Goal: Obtain resource: Download file/media

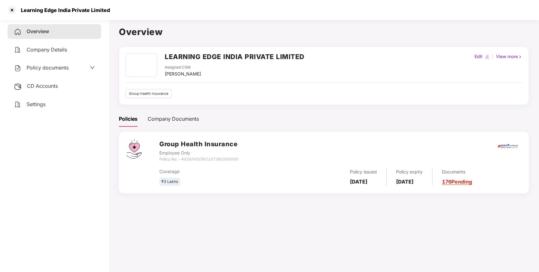
click at [353, 8] on div "Learning Edge India Private Limited" at bounding box center [269, 10] width 539 height 20
click at [13, 10] on div at bounding box center [12, 10] width 10 height 10
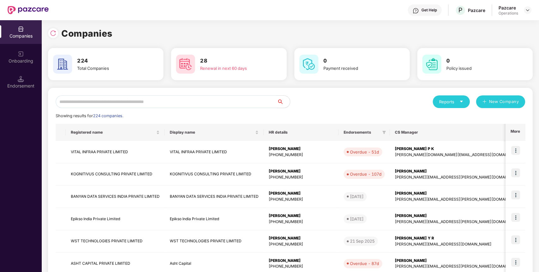
click at [221, 98] on input "text" at bounding box center [167, 102] width 222 height 13
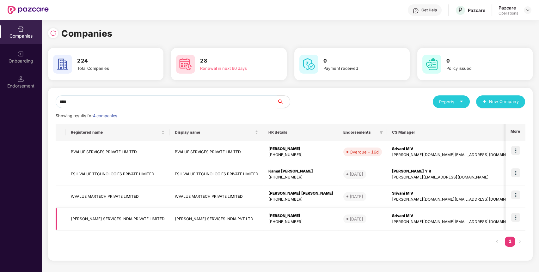
type input "****"
click at [95, 216] on td "VALUELEAF SERVICES INDIA PRIVATE LIMITED" at bounding box center [118, 219] width 104 height 22
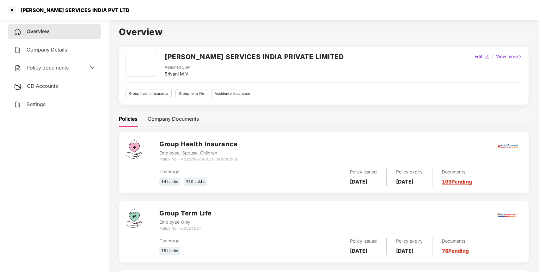
click at [38, 86] on span "CD Accounts" at bounding box center [42, 86] width 31 height 6
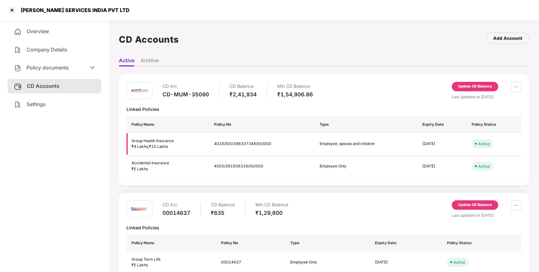
scroll to position [15, 0]
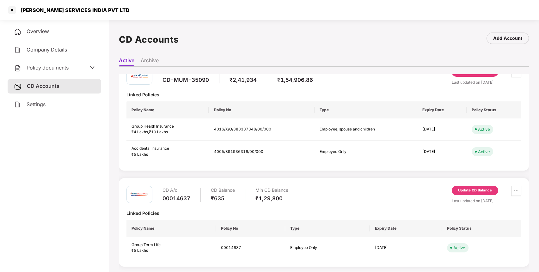
click at [472, 192] on div "Update CD Balance" at bounding box center [475, 191] width 34 height 6
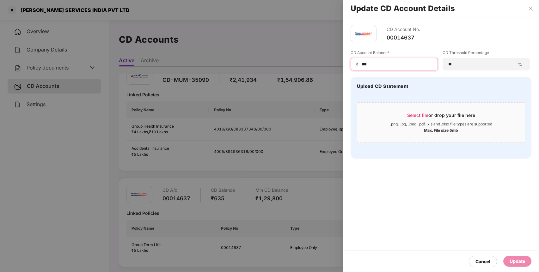
click at [371, 63] on input "***" at bounding box center [396, 64] width 71 height 7
paste input "*"
click at [371, 63] on input "***" at bounding box center [396, 64] width 71 height 7
type input "****"
click at [515, 262] on div "Update" at bounding box center [517, 261] width 15 height 7
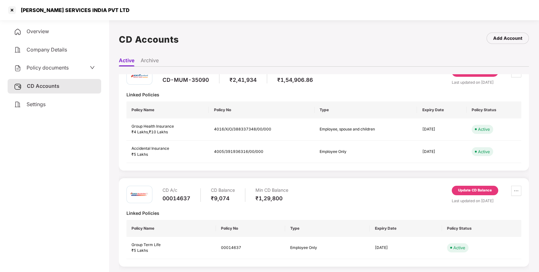
scroll to position [17, 0]
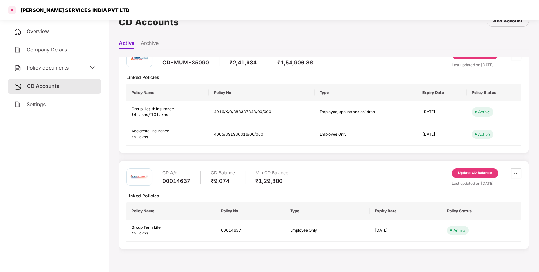
click at [10, 12] on div at bounding box center [12, 10] width 10 height 10
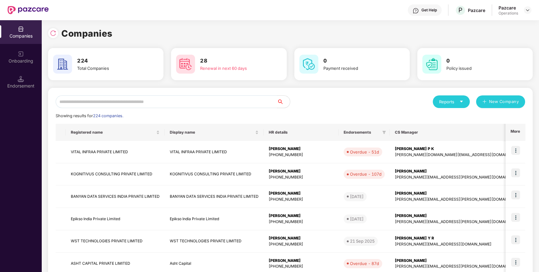
scroll to position [0, 0]
click at [144, 106] on input "text" at bounding box center [167, 102] width 222 height 13
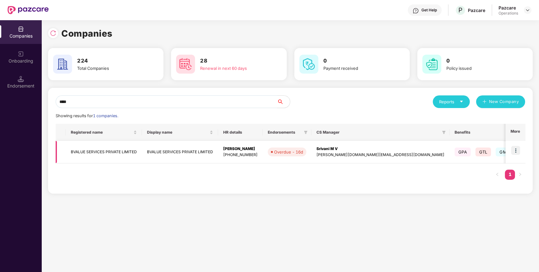
type input "****"
click at [108, 157] on td "BVALUE SERVICES PRIVATE LIMITED" at bounding box center [104, 152] width 76 height 22
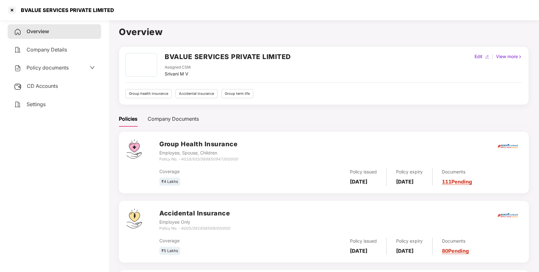
click at [41, 82] on div "CD Accounts" at bounding box center [55, 86] width 94 height 15
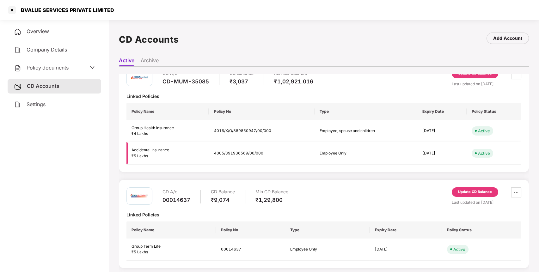
scroll to position [15, 0]
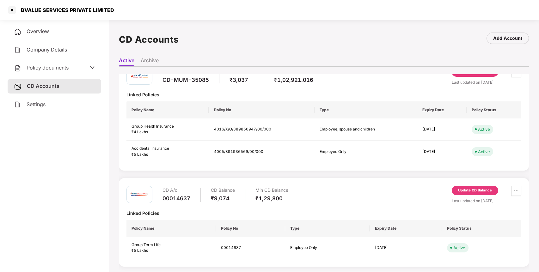
click at [475, 192] on div "Update CD Balance" at bounding box center [475, 191] width 34 height 6
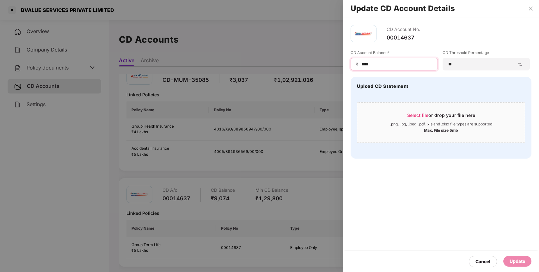
click at [387, 63] on input "****" at bounding box center [396, 64] width 71 height 7
paste input
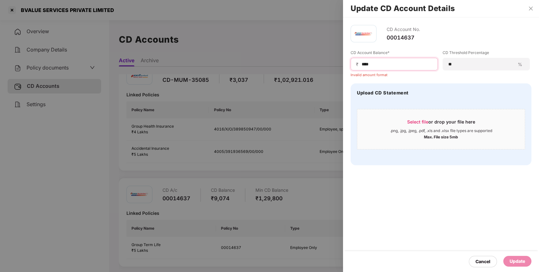
click at [363, 64] on input "***" at bounding box center [396, 64] width 71 height 7
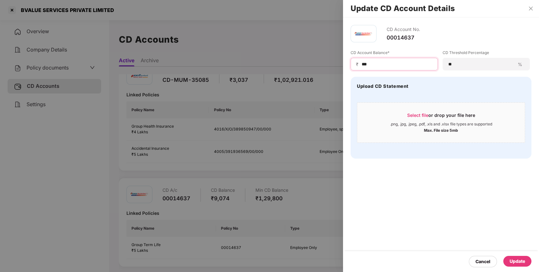
type input "***"
click at [513, 259] on div "Update" at bounding box center [517, 261] width 15 height 7
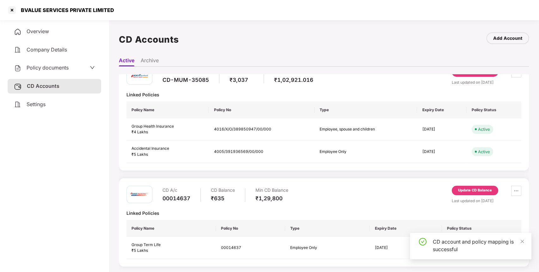
scroll to position [0, 0]
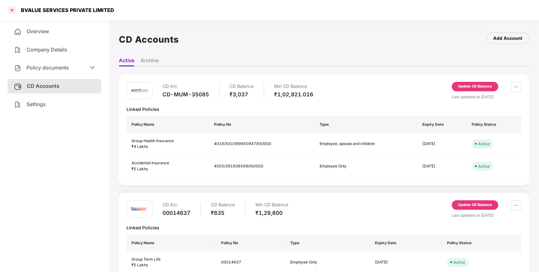
click at [9, 11] on div at bounding box center [12, 10] width 10 height 10
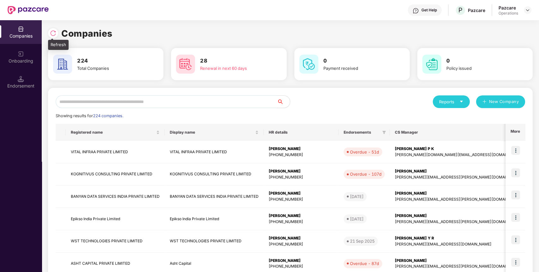
click at [52, 33] on img at bounding box center [53, 33] width 6 height 6
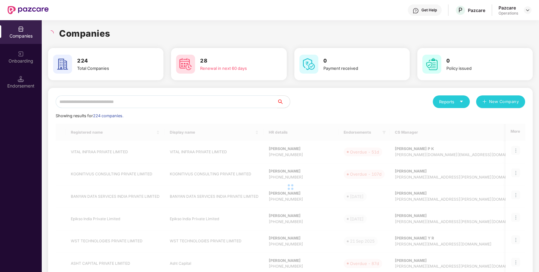
click at [89, 102] on input "text" at bounding box center [167, 102] width 222 height 13
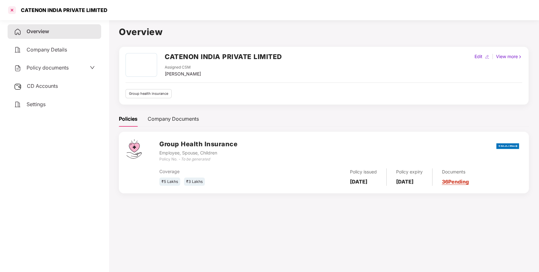
click at [13, 14] on div at bounding box center [12, 10] width 10 height 10
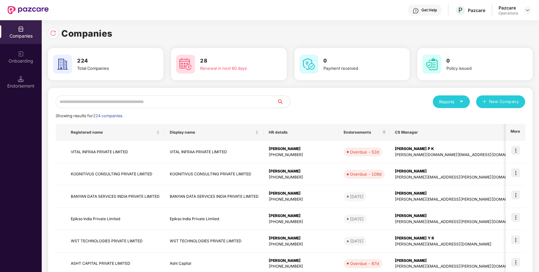
paste input "******"
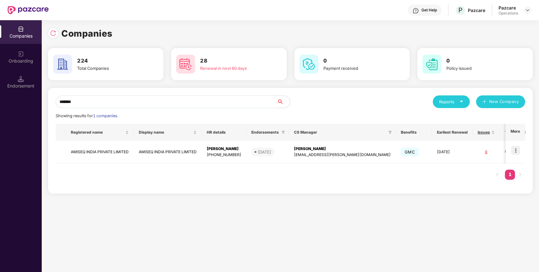
click at [139, 103] on input "******" at bounding box center [167, 102] width 222 height 13
type input "******"
click at [106, 146] on td "AMISEQ INDIA PRIVATE LIMITED" at bounding box center [100, 152] width 68 height 22
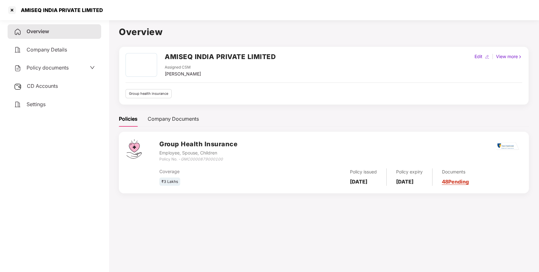
click at [179, 59] on h2 "AMISEQ INDIA PRIVATE LIMITED" at bounding box center [220, 57] width 111 height 10
copy h2 "AMISEQ INDIA PRIVATE LIMITED"
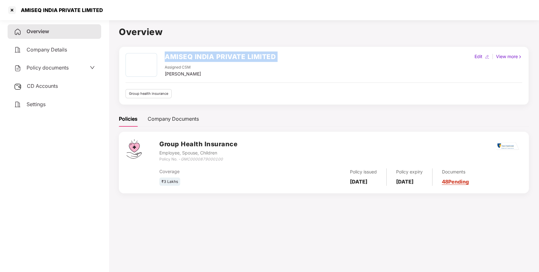
copy h2 "AMISEQ INDIA PRIVATE LIMITED"
click at [36, 66] on span "Policy documents" at bounding box center [48, 68] width 42 height 6
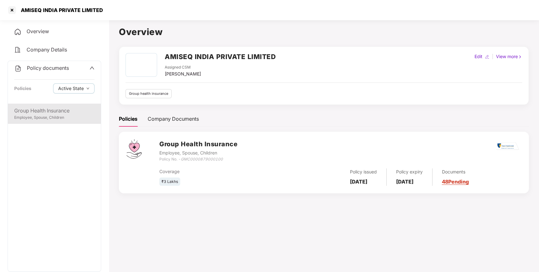
click at [34, 106] on div "Group Health Insurance Employee, Spouse, Children" at bounding box center [54, 114] width 93 height 20
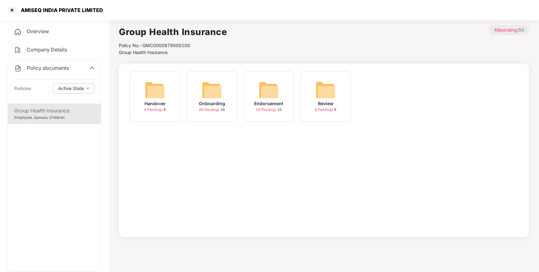
click at [202, 83] on img at bounding box center [212, 90] width 20 height 20
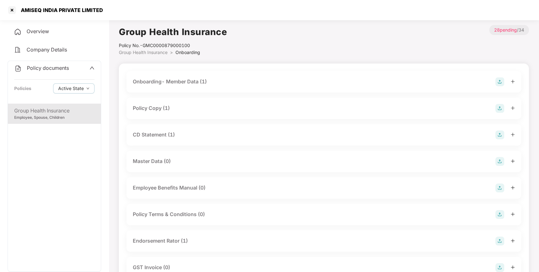
click at [157, 108] on div "Policy Copy (1)" at bounding box center [151, 108] width 37 height 8
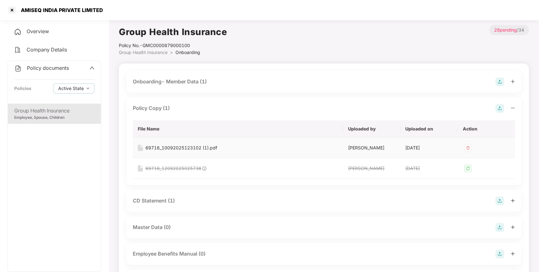
click at [205, 146] on div "69716_10092025123102 (1).pdf" at bounding box center [182, 148] width 72 height 7
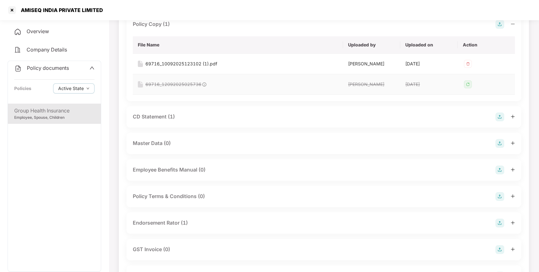
scroll to position [110, 0]
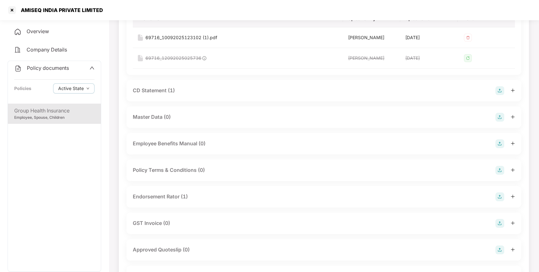
click at [180, 86] on div "CD Statement (1)" at bounding box center [324, 90] width 382 height 9
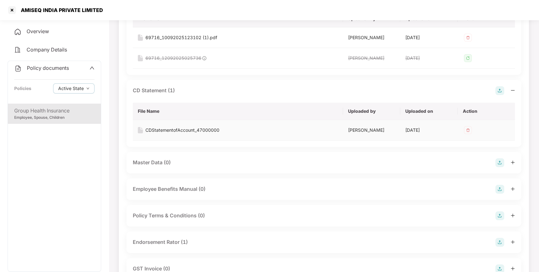
click at [177, 127] on div "CDStatementofAccount_47000000" at bounding box center [183, 130] width 74 height 7
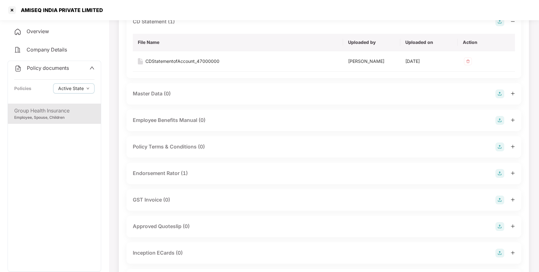
scroll to position [180, 0]
click at [176, 169] on div "Endorsement Rator (1)" at bounding box center [160, 173] width 55 height 8
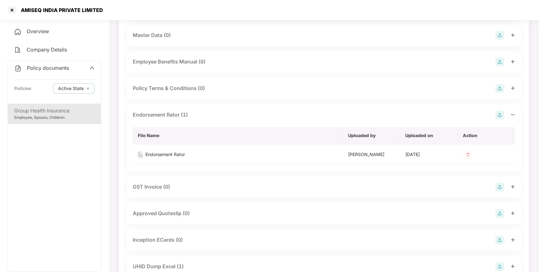
scroll to position [238, 0]
click at [156, 154] on div "Endorsement Rator" at bounding box center [166, 154] width 40 height 7
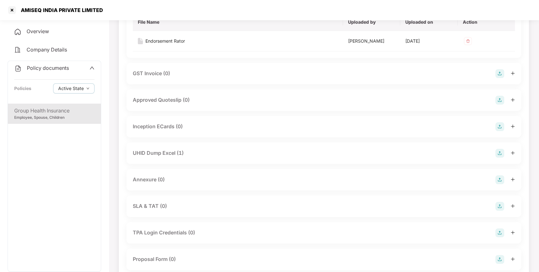
scroll to position [352, 0]
click at [220, 152] on div "UHID Dump Excel (1)" at bounding box center [324, 153] width 382 height 9
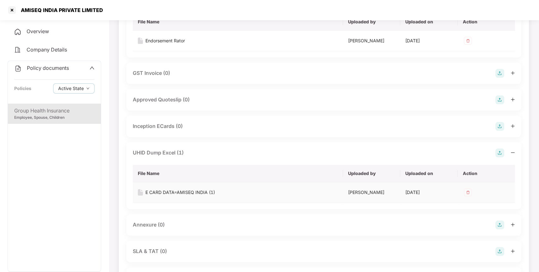
click at [171, 190] on div "E CARD DATA=AMISEQ INDIA (1)" at bounding box center [181, 192] width 70 height 7
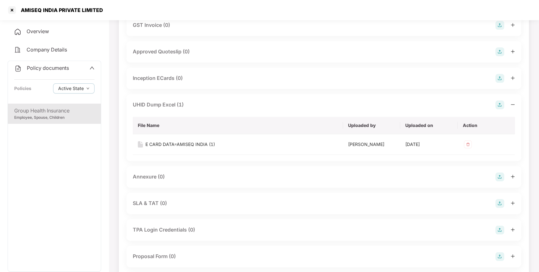
scroll to position [401, 0]
click at [39, 9] on div "AMISEQ INDIA PRIVATE LIMITED" at bounding box center [60, 10] width 86 height 6
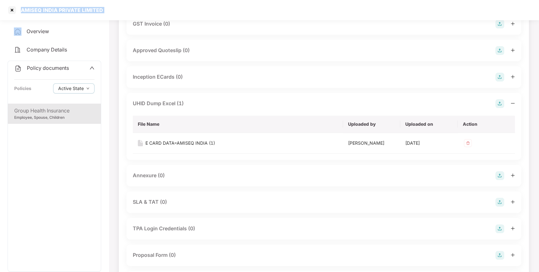
copy div "AMISEQ INDIA PRIVATE LIMITED"
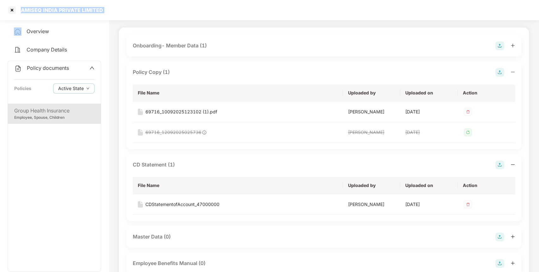
scroll to position [0, 0]
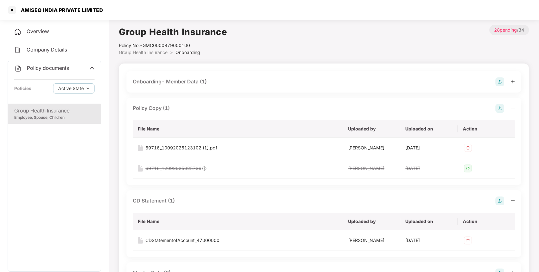
click at [184, 83] on div "Onboarding- Member Data (1)" at bounding box center [170, 82] width 74 height 8
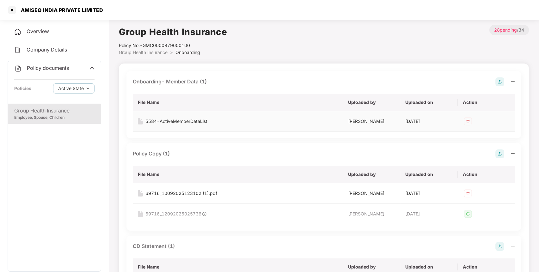
click at [181, 122] on div "5584-ActiveMemberDataList" at bounding box center [177, 121] width 62 height 7
